Goal: Task Accomplishment & Management: Complete application form

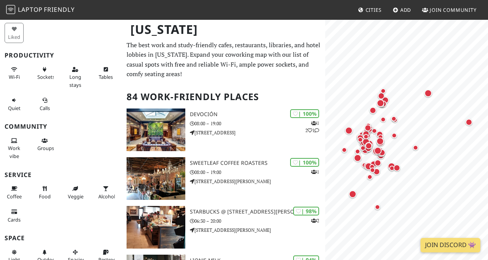
scroll to position [49, 0]
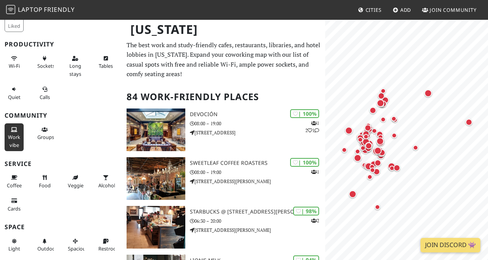
click at [6, 137] on button "Work vibe" at bounding box center [14, 137] width 19 height 28
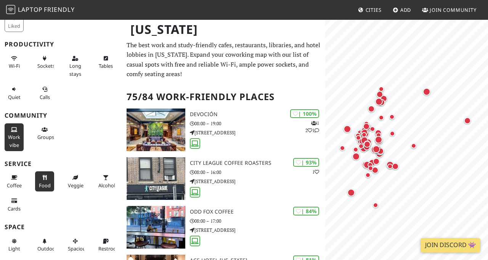
click at [45, 180] on icon at bounding box center [45, 178] width 6 height 5
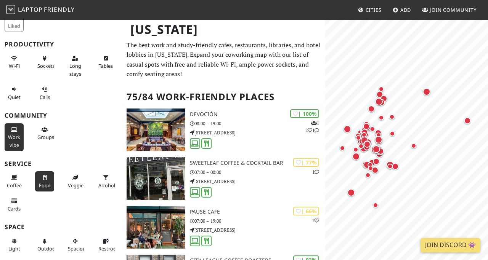
scroll to position [99, 0]
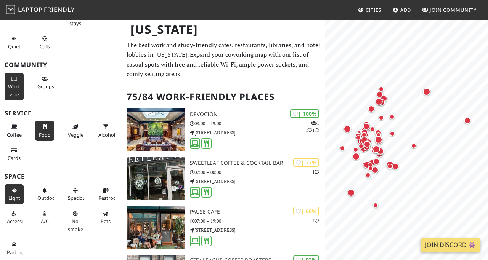
click at [13, 190] on icon at bounding box center [14, 191] width 6 height 5
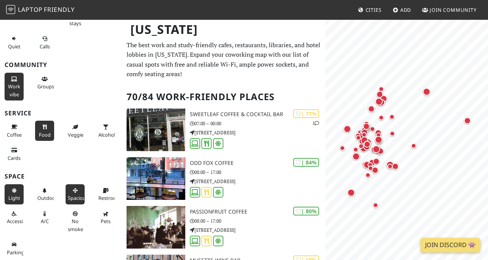
click at [80, 200] on span "Spacious" at bounding box center [78, 198] width 20 height 7
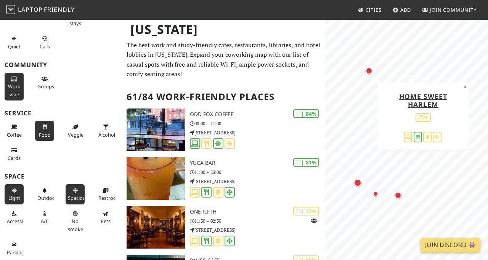
click at [369, 70] on div "Map marker" at bounding box center [368, 70] width 7 height 7
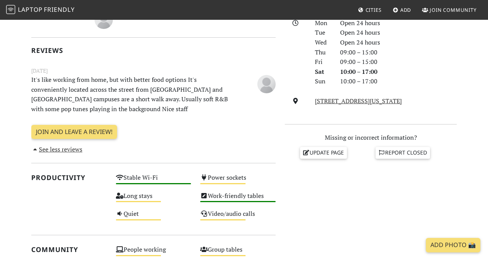
scroll to position [181, 0]
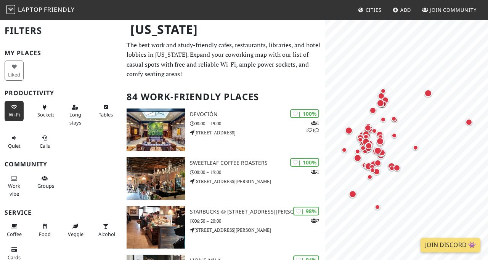
click at [12, 106] on icon at bounding box center [14, 107] width 6 height 5
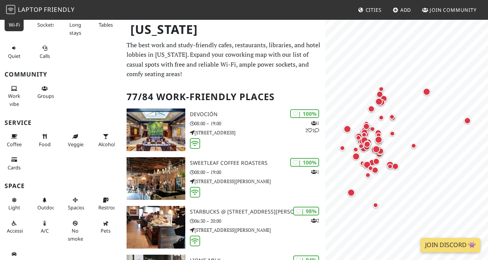
scroll to position [92, 0]
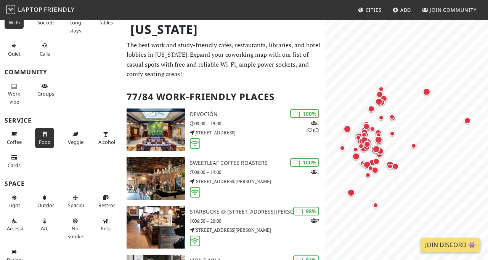
click at [43, 133] on icon at bounding box center [45, 134] width 6 height 5
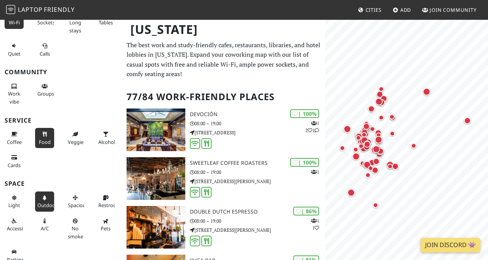
scroll to position [99, 0]
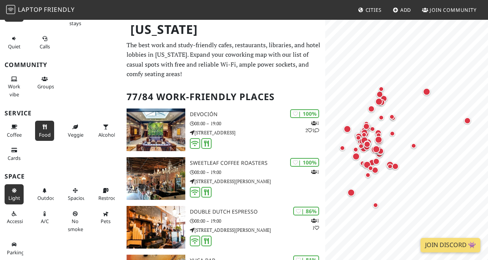
click at [17, 194] on button "Light" at bounding box center [14, 194] width 19 height 20
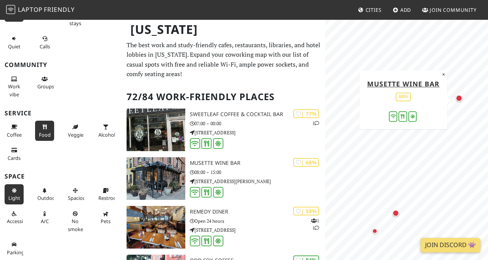
click at [457, 98] on div "Map marker" at bounding box center [458, 98] width 7 height 7
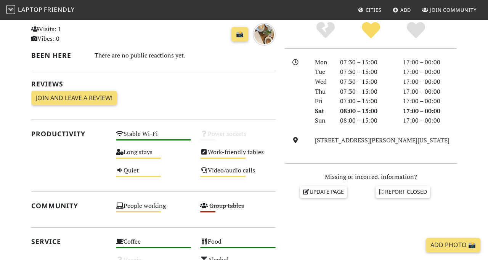
scroll to position [183, 0]
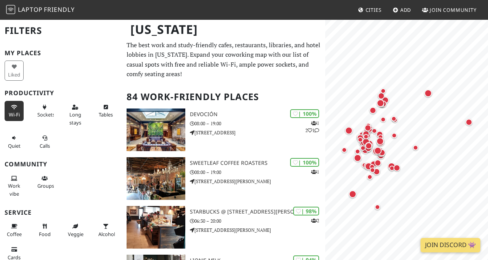
click at [15, 114] on span "Wi-Fi" at bounding box center [14, 114] width 11 height 7
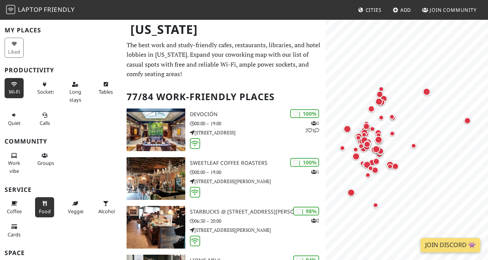
scroll to position [48, 0]
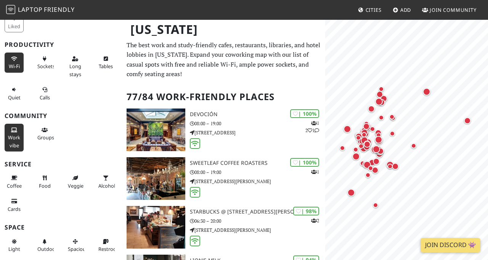
click at [17, 138] on span "Work vibe" at bounding box center [14, 141] width 12 height 14
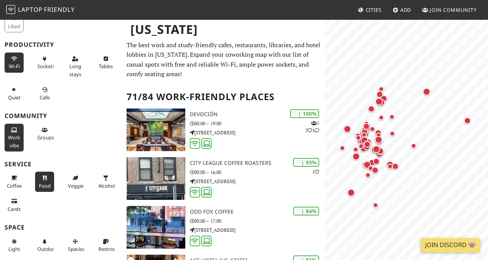
click at [41, 181] on button "Food" at bounding box center [44, 182] width 19 height 20
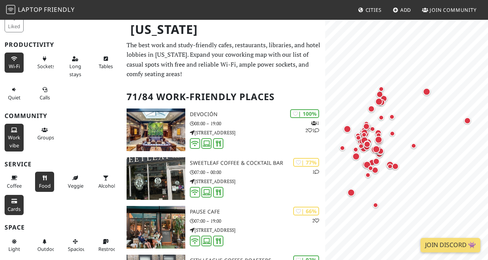
scroll to position [99, 0]
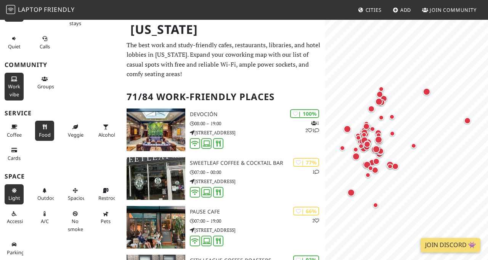
click at [16, 190] on icon at bounding box center [14, 191] width 6 height 5
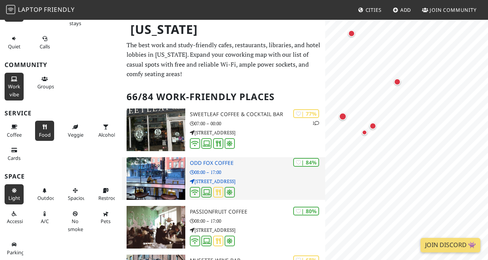
scroll to position [0, 0]
click at [232, 172] on p "08:00 – 17:00" at bounding box center [258, 172] width 136 height 7
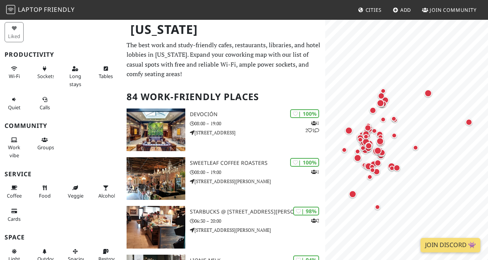
scroll to position [39, 0]
click at [17, 75] on span "Wi-Fi" at bounding box center [14, 75] width 11 height 7
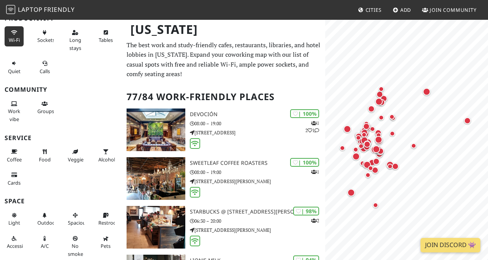
scroll to position [75, 0]
click at [51, 155] on button "Food" at bounding box center [44, 155] width 19 height 20
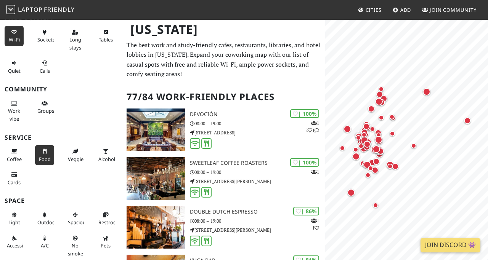
scroll to position [99, 0]
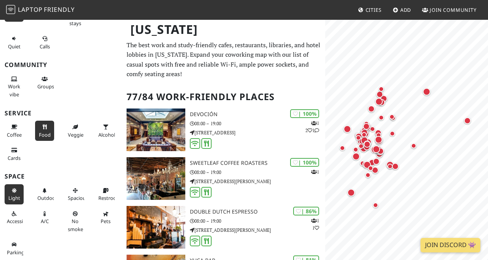
click at [15, 197] on span "Light" at bounding box center [14, 198] width 12 height 7
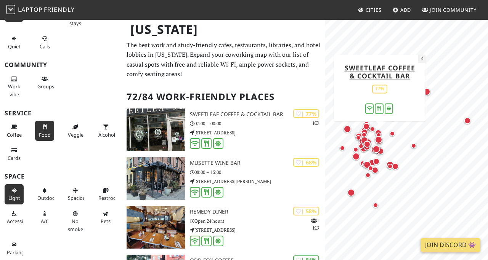
click at [422, 60] on button "×" at bounding box center [421, 58] width 7 height 8
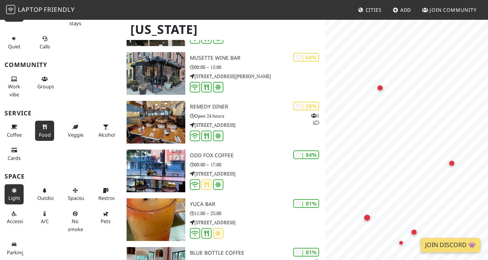
scroll to position [0, 0]
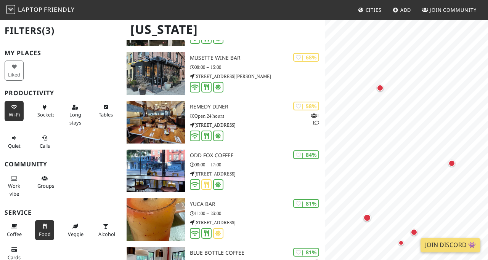
click at [438, 10] on span "Join Community" at bounding box center [452, 9] width 47 height 7
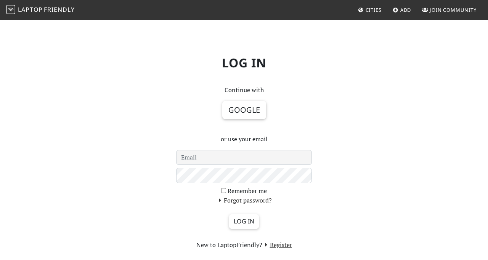
click at [223, 163] on input "email" at bounding box center [244, 157] width 136 height 15
click at [272, 248] on link "Register" at bounding box center [277, 245] width 30 height 8
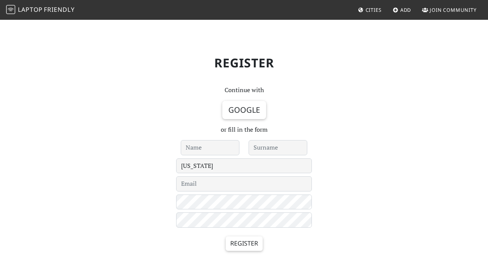
click at [222, 147] on input "text" at bounding box center [210, 147] width 59 height 15
type input "R"
click at [265, 149] on input "text" at bounding box center [277, 147] width 59 height 15
type input "Y"
click at [189, 186] on input "email" at bounding box center [244, 183] width 136 height 15
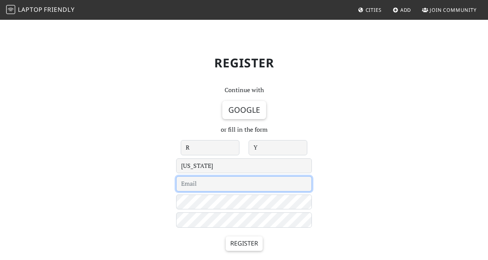
type input "[EMAIL_ADDRESS][DOMAIN_NAME]"
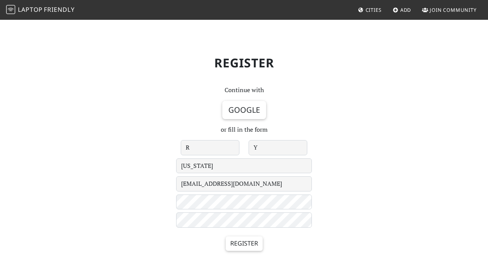
click at [245, 253] on div "Register" at bounding box center [244, 247] width 136 height 32
click at [246, 252] on div "Register" at bounding box center [244, 247] width 136 height 32
click at [250, 247] on input "Register" at bounding box center [244, 244] width 37 height 14
click at [210, 152] on input "R" at bounding box center [210, 147] width 59 height 15
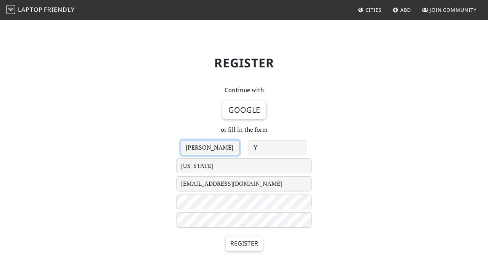
type input "[PERSON_NAME]"
click at [281, 148] on input "Y" at bounding box center [277, 147] width 59 height 15
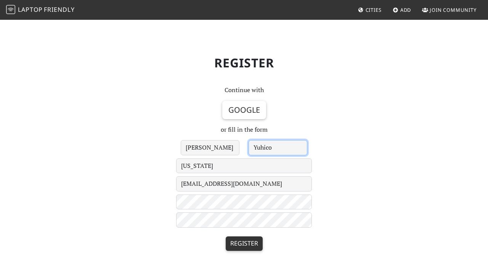
type input "Yuhico"
click at [248, 247] on input "Register" at bounding box center [244, 244] width 37 height 14
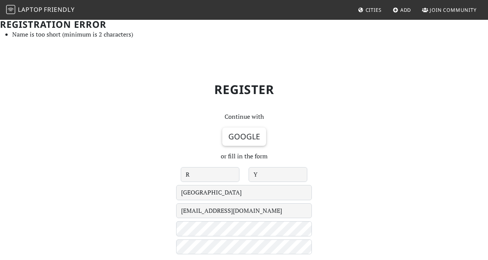
click at [210, 179] on input "R" at bounding box center [210, 174] width 59 height 15
type input "[PERSON_NAME]"
type input "Yuhico"
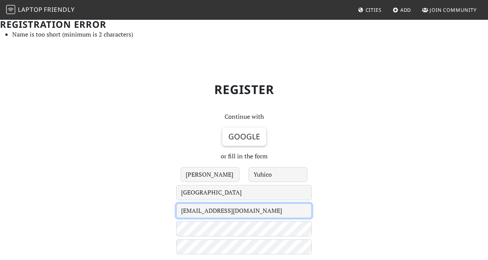
click at [204, 205] on input "ryuhico1@gmail.com" at bounding box center [244, 210] width 136 height 15
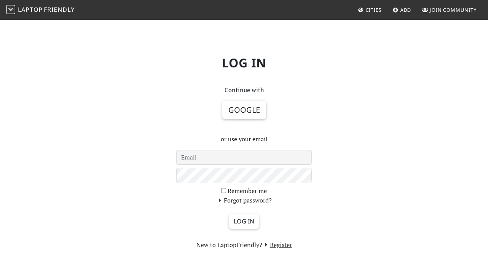
click at [196, 154] on input "email" at bounding box center [244, 157] width 136 height 15
type input "[EMAIL_ADDRESS][DOMAIN_NAME]"
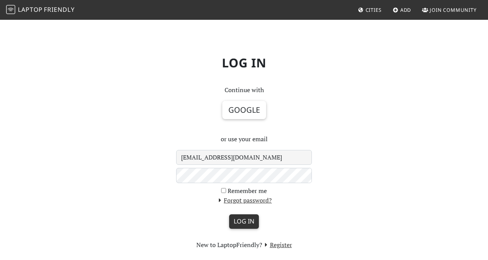
click at [239, 222] on input "Log in" at bounding box center [244, 222] width 30 height 14
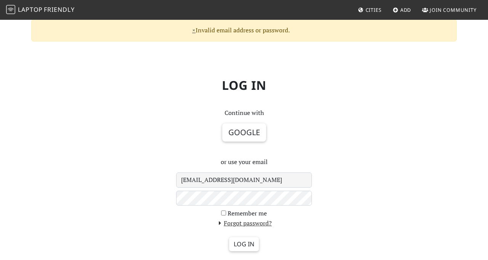
scroll to position [98, 0]
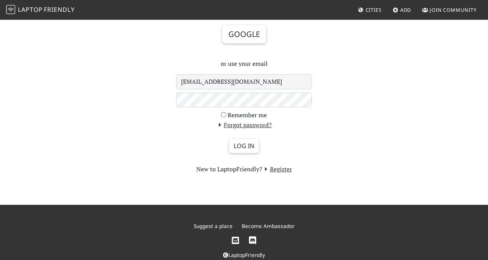
click at [276, 174] on section "New to LaptopFriendly? Register" at bounding box center [244, 170] width 136 height 10
click at [280, 170] on link "Register" at bounding box center [277, 169] width 30 height 8
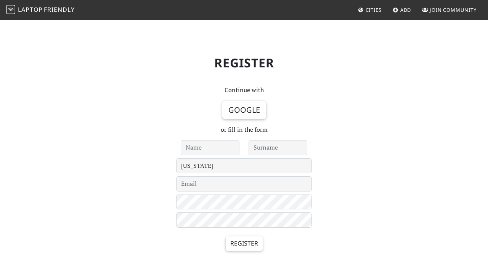
click at [216, 149] on input "text" at bounding box center [210, 147] width 59 height 15
type input "[PERSON_NAME]"
type input "Yuhico"
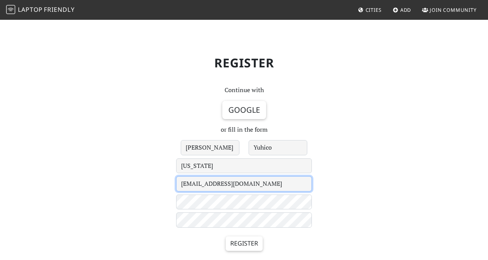
click at [203, 187] on input "[EMAIL_ADDRESS][DOMAIN_NAME]" at bounding box center [244, 183] width 136 height 15
type input "[EMAIL_ADDRESS][DOMAIN_NAME]"
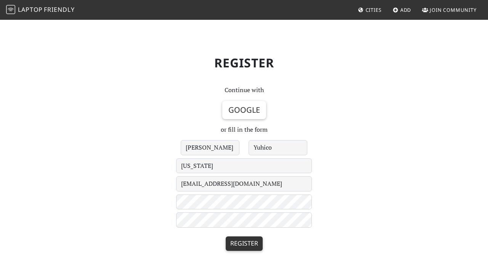
click at [243, 249] on input "Register" at bounding box center [244, 244] width 37 height 14
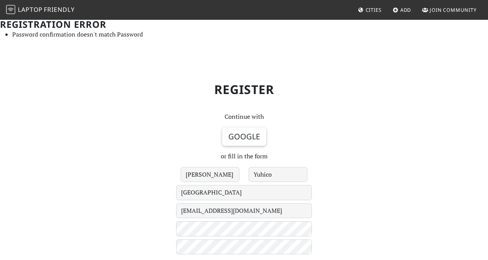
click at [243, 85] on h1 "Register" at bounding box center [244, 89] width 434 height 27
click at [30, 9] on span "Laptop" at bounding box center [30, 9] width 25 height 8
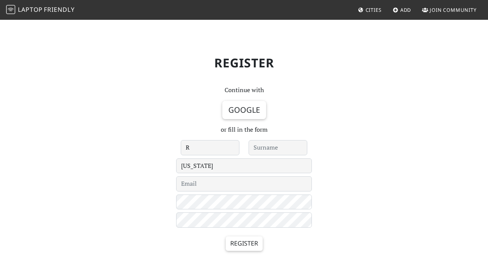
type input "[PERSON_NAME]"
type input "Yuhico"
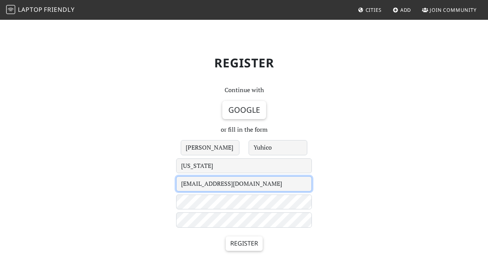
click at [203, 186] on input "ryuhico@gmail.com" at bounding box center [244, 183] width 136 height 15
type input "[EMAIL_ADDRESS][DOMAIN_NAME]"
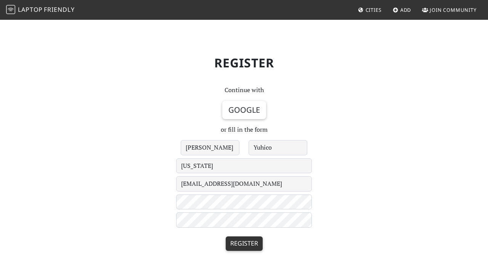
click at [237, 246] on input "Register" at bounding box center [244, 244] width 37 height 14
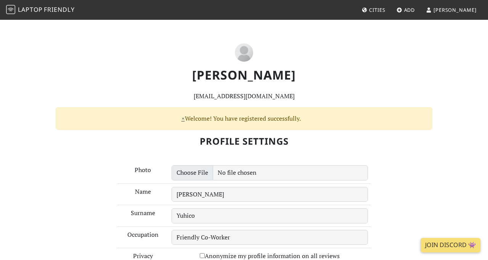
scroll to position [98, 0]
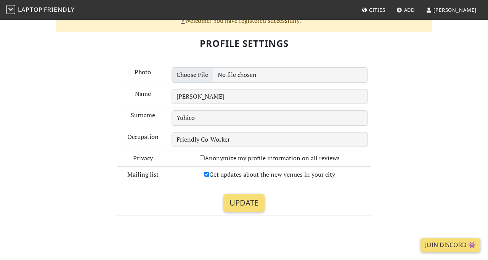
click at [202, 160] on input "Anonymize my profile information on all reviews" at bounding box center [202, 157] width 5 height 5
checkbox input "true"
click at [243, 202] on input "Update" at bounding box center [243, 203] width 41 height 18
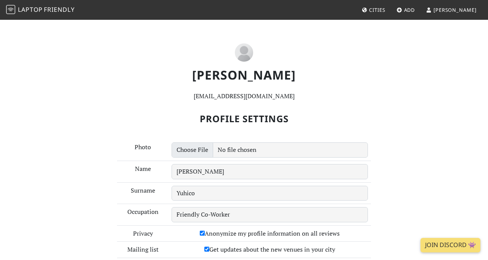
click at [54, 8] on span "Friendly" at bounding box center [59, 9] width 30 height 8
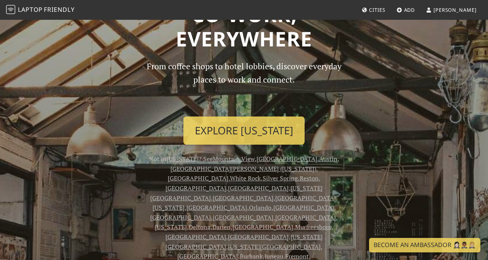
scroll to position [49, 0]
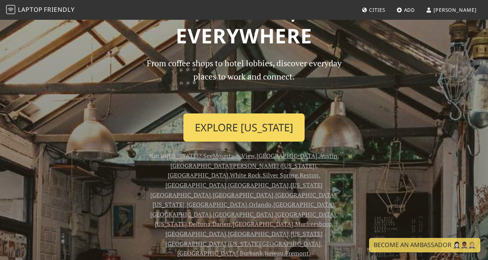
click at [247, 118] on link "Explore New York" at bounding box center [243, 128] width 121 height 28
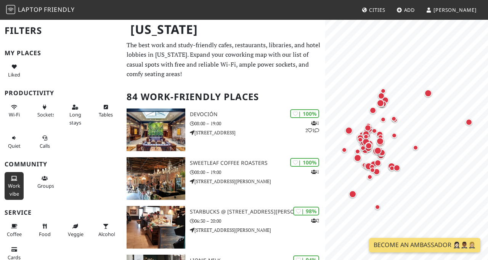
click at [14, 197] on span "Work vibe" at bounding box center [14, 190] width 12 height 14
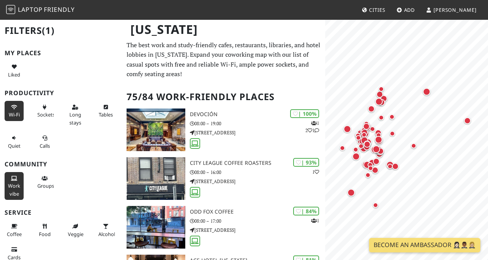
click at [18, 113] on span "Wi-Fi" at bounding box center [14, 114] width 11 height 7
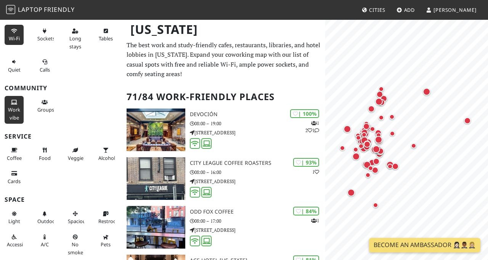
scroll to position [99, 0]
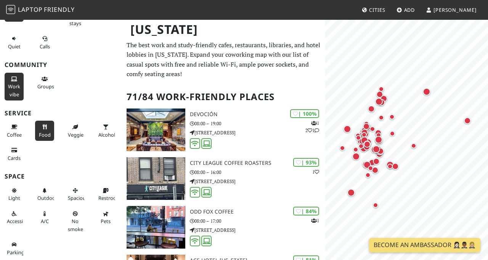
click at [38, 131] on button "Food" at bounding box center [44, 131] width 19 height 20
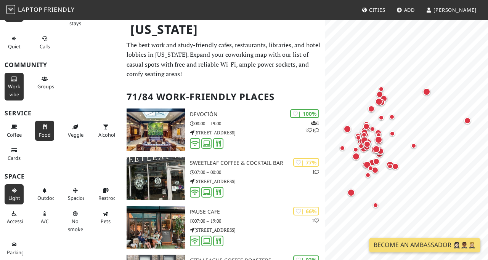
click at [21, 199] on button "Light" at bounding box center [14, 194] width 19 height 20
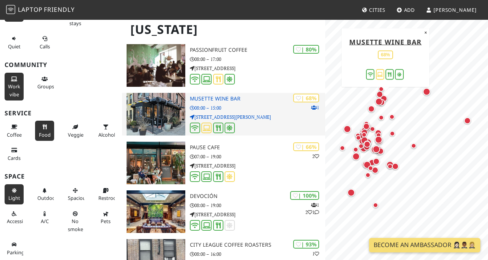
scroll to position [163, 0]
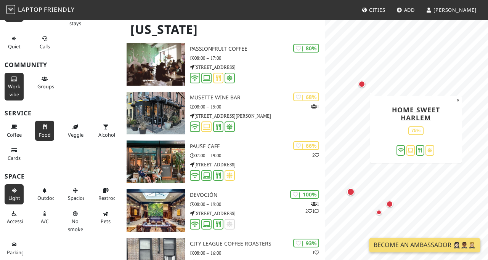
click at [361, 82] on div "Map marker" at bounding box center [361, 84] width 7 height 7
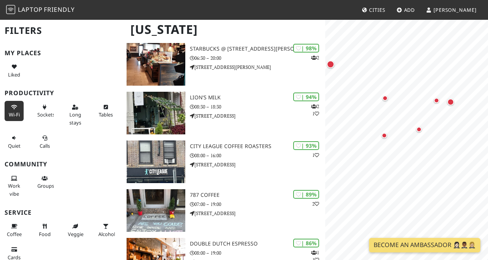
click at [10, 105] on button "Wi-Fi" at bounding box center [14, 111] width 19 height 20
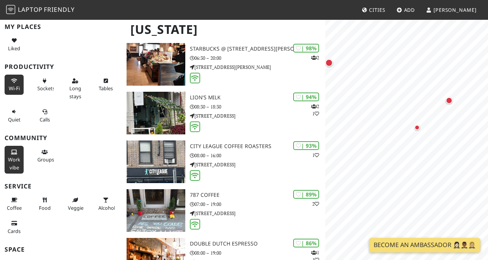
scroll to position [35, 0]
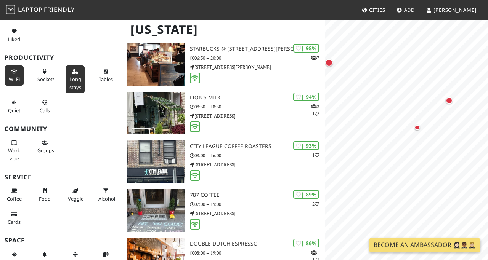
click at [77, 77] on span "Long stays" at bounding box center [75, 83] width 12 height 14
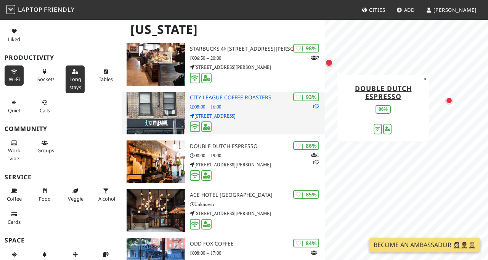
scroll to position [0, 0]
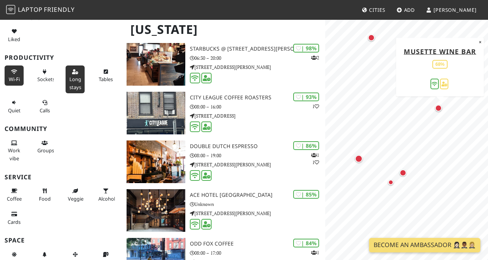
click at [440, 109] on div "Map marker" at bounding box center [438, 108] width 7 height 7
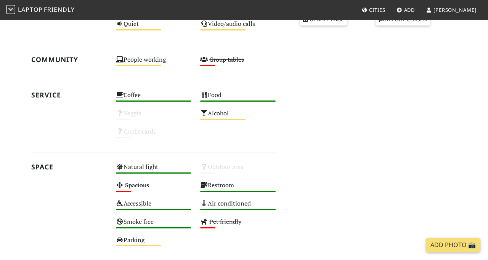
scroll to position [453, 0]
